Goal: Information Seeking & Learning: Learn about a topic

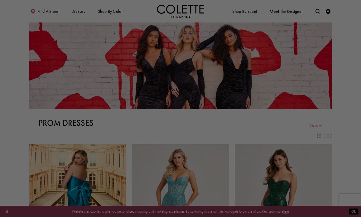
click at [8, 84] on div at bounding box center [182, 109] width 365 height 219
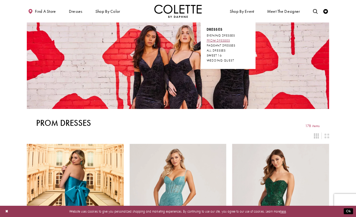
click at [217, 40] on span "PROM DRESSES" at bounding box center [218, 40] width 23 height 4
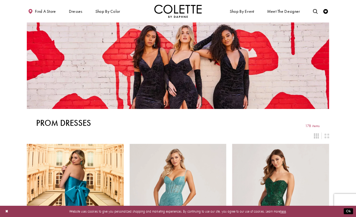
click at [176, 9] on img "Visit Home Page" at bounding box center [177, 11] width 47 height 13
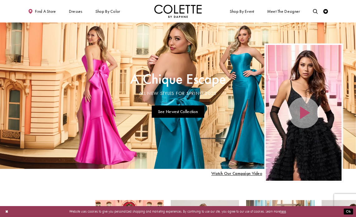
drag, startPoint x: 172, startPoint y: 86, endPoint x: 131, endPoint y: 92, distance: 41.3
click at [131, 92] on link "Visit A Chique Escape All New Styles For Spring 2025 Page" at bounding box center [178, 95] width 356 height 146
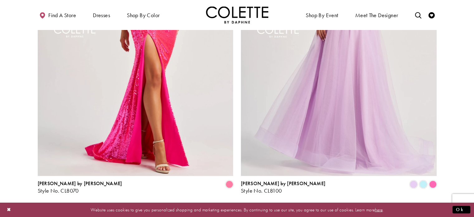
scroll to position [1278, 0]
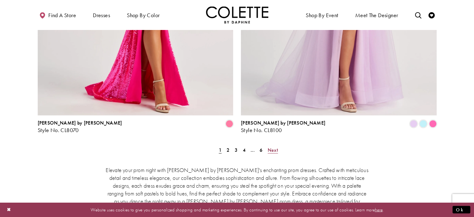
click at [271, 146] on span "Next" at bounding box center [273, 149] width 10 height 7
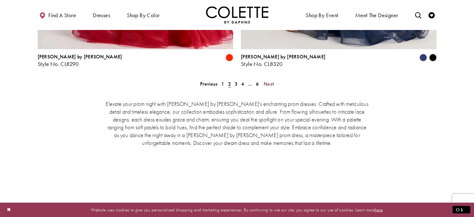
scroll to position [1344, 0]
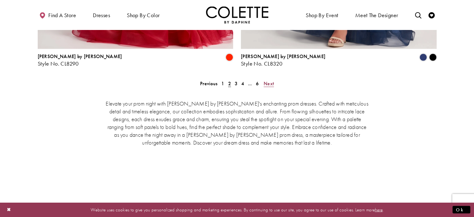
click at [271, 80] on span "Next" at bounding box center [269, 83] width 10 height 7
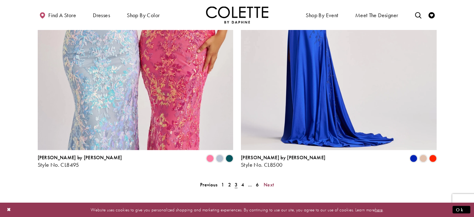
scroll to position [1251, 0]
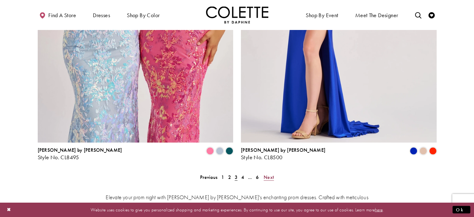
click at [267, 174] on span "Next" at bounding box center [269, 177] width 10 height 7
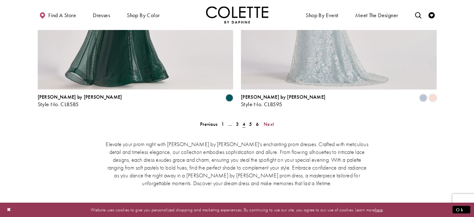
scroll to position [1313, 0]
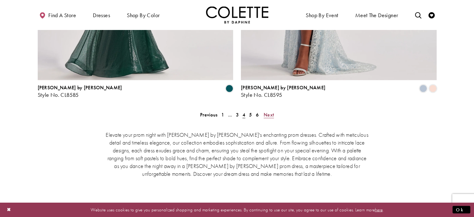
click at [269, 111] on span "Next" at bounding box center [269, 114] width 10 height 7
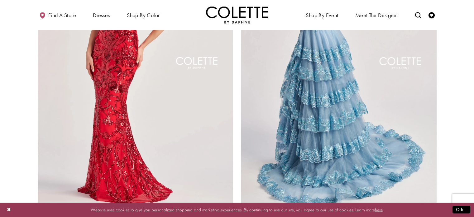
scroll to position [1219, 0]
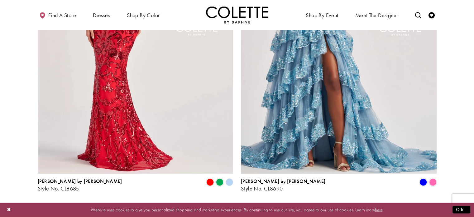
click at [267, 205] on span "Next" at bounding box center [269, 208] width 10 height 7
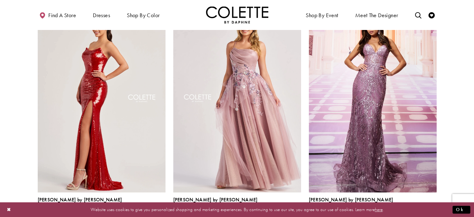
scroll to position [659, 0]
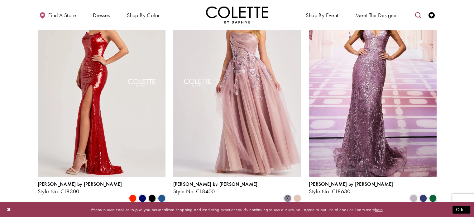
click at [356, 15] on icon "Toggle search" at bounding box center [418, 15] width 6 height 6
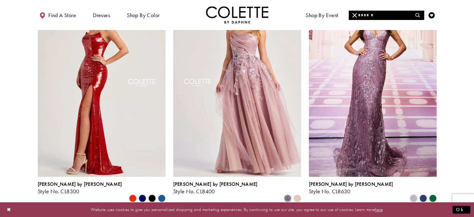
click at [356, 16] on input "Search" at bounding box center [386, 15] width 75 height 9
type input "******"
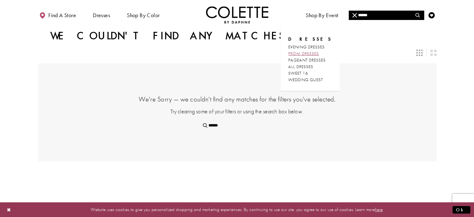
click at [308, 53] on span "PROM DRESSES" at bounding box center [303, 53] width 31 height 6
